Goal: Transaction & Acquisition: Book appointment/travel/reservation

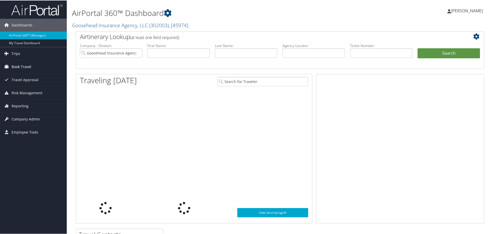
drag, startPoint x: 0, startPoint y: 0, endPoint x: 37, endPoint y: 64, distance: 74.3
click at [37, 64] on link "Book Travel" at bounding box center [33, 66] width 67 height 13
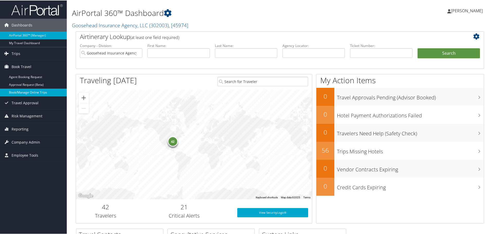
click at [35, 89] on link "Book/Manage Online Trips" at bounding box center [33, 92] width 67 height 8
